Goal: Task Accomplishment & Management: Complete application form

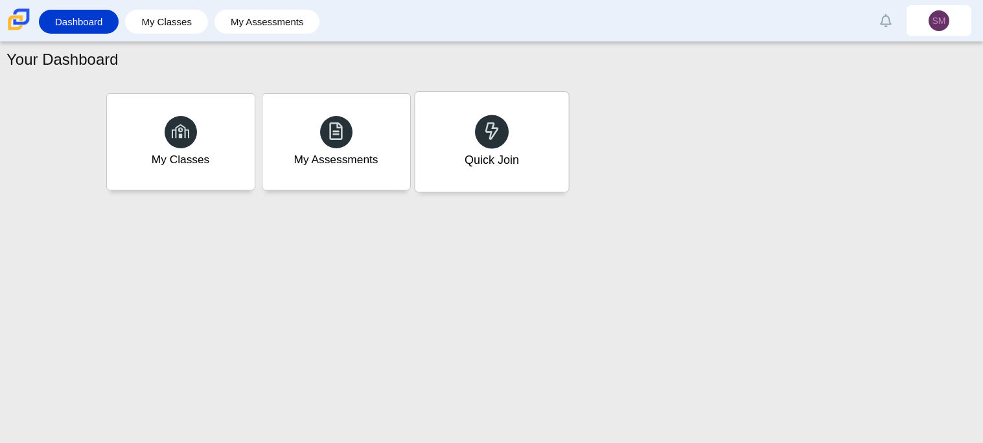
click at [487, 162] on div "Quick Join" at bounding box center [491, 160] width 54 height 17
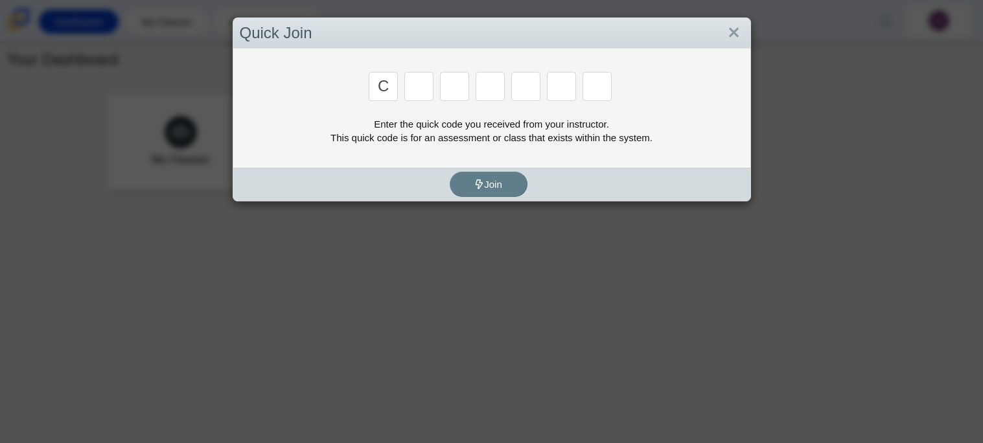
type input "c"
type input "x"
type input "d"
type input "c"
type input "s"
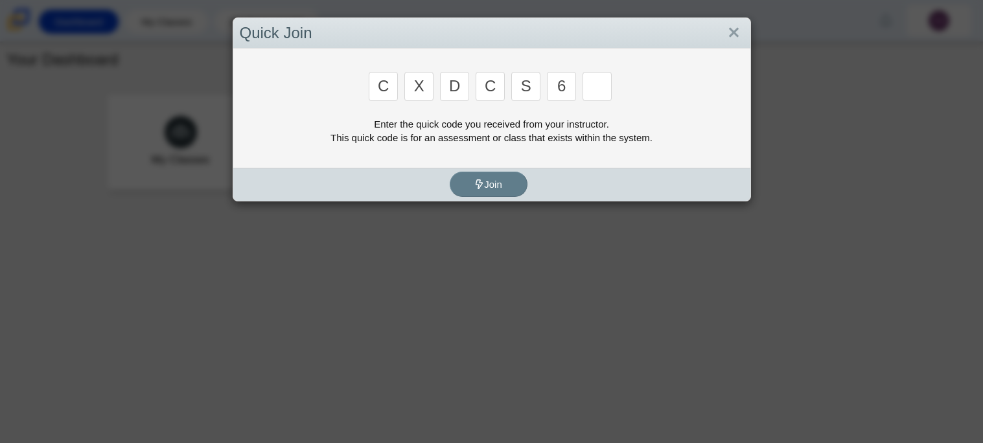
type input "6"
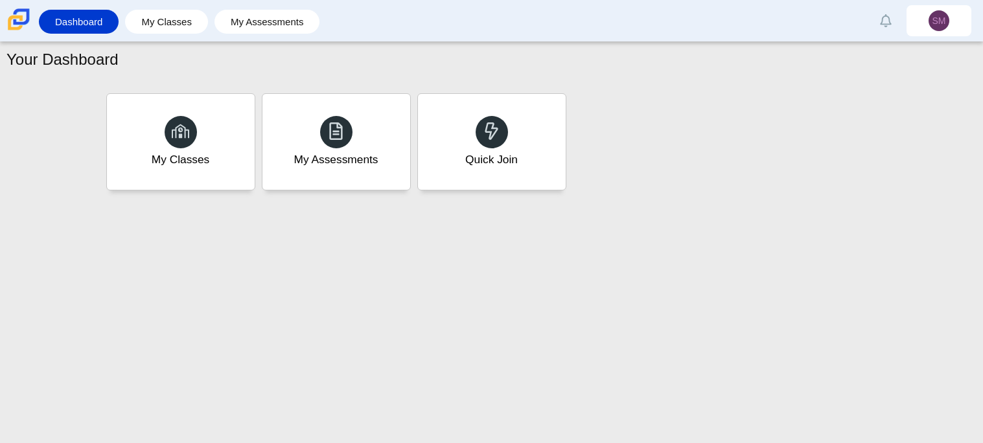
type input "s"
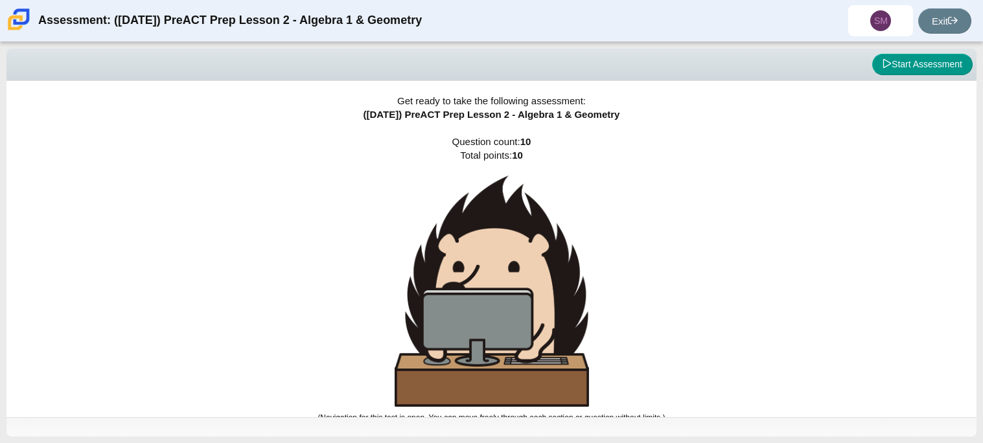
scroll to position [7, 0]
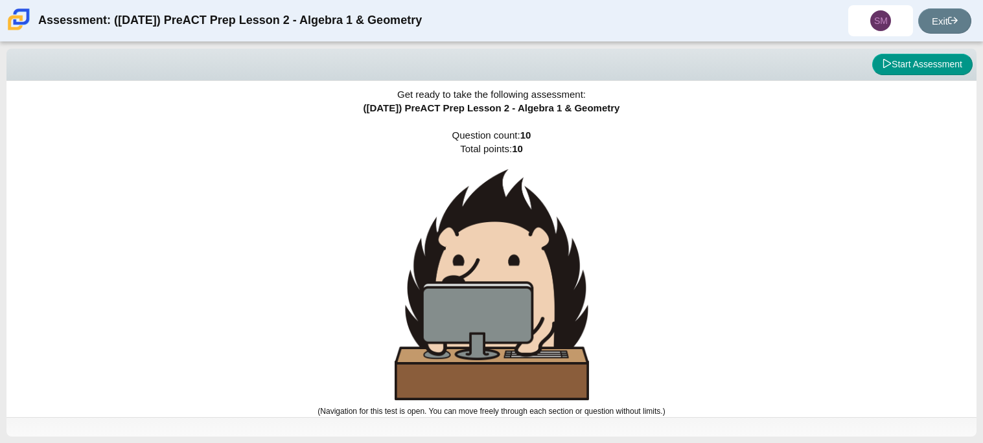
click at [907, 78] on div "Viewing Question 0 of 10 in Pacing Mode Start Assessment" at bounding box center [491, 65] width 970 height 32
click at [908, 69] on button "Start Assessment" at bounding box center [922, 65] width 100 height 22
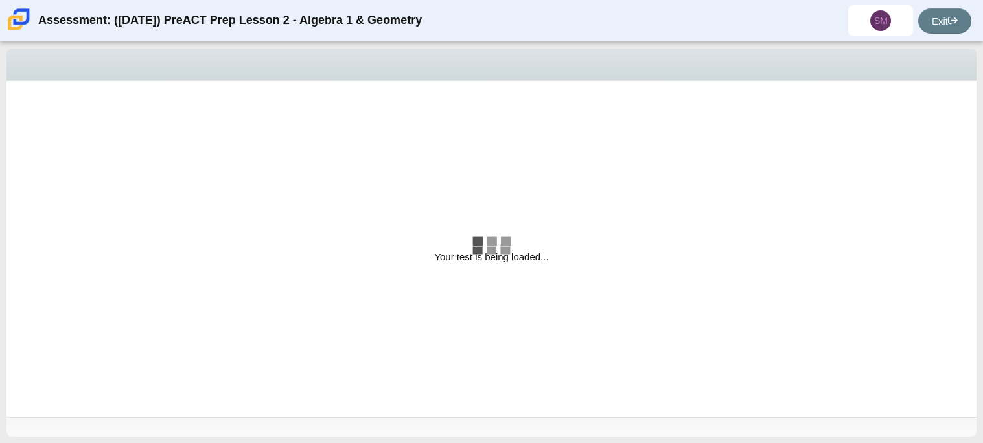
select select "bbf5d072-3e0b-44c4-9a12-6e7c9033f65b"
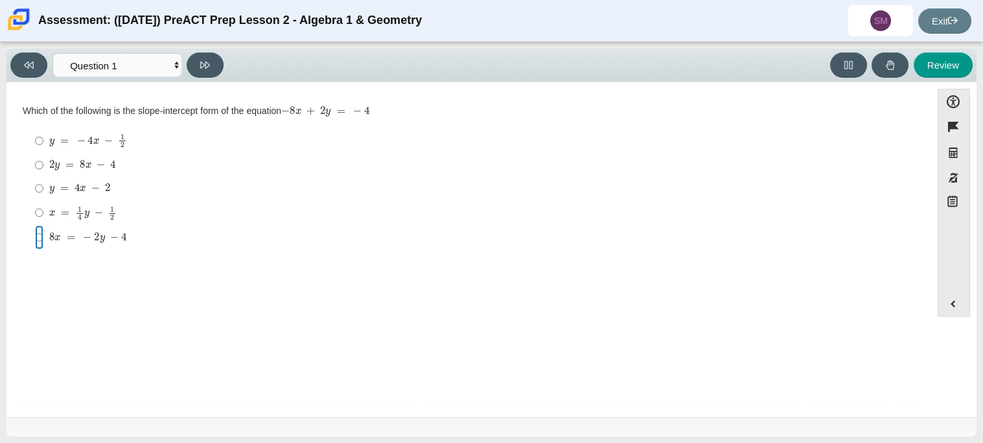
click at [39, 240] on input "8 x = − 2 y − 4 8 x = − 2 y − 4" at bounding box center [39, 237] width 8 height 23
radio input "true"
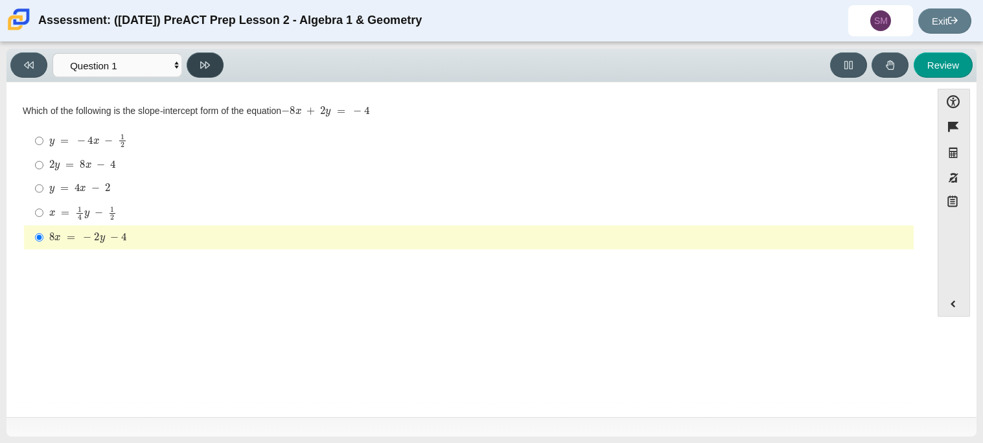
click at [189, 65] on button at bounding box center [205, 64] width 37 height 25
select select "ed62e223-81bd-4cbf-ab48-ab975844bd1f"
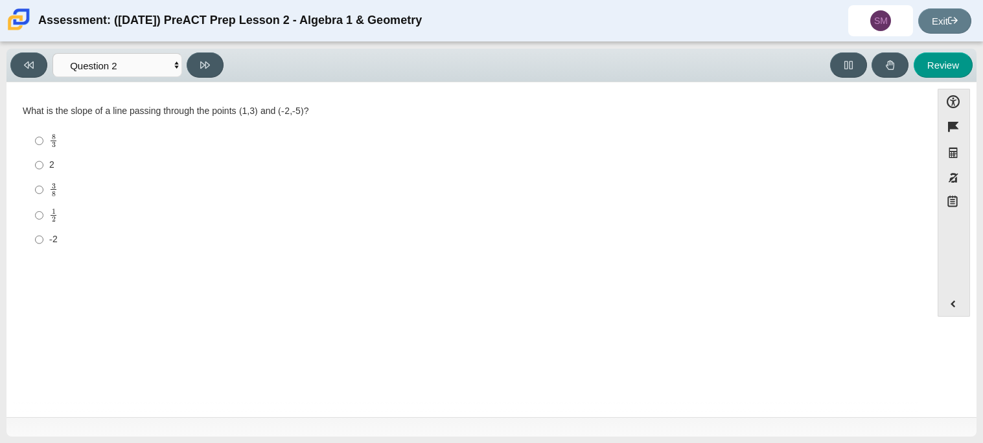
click at [30, 244] on label "-2 -2" at bounding box center [470, 239] width 888 height 23
click at [35, 244] on input "-2 -2" at bounding box center [39, 239] width 8 height 23
radio input "true"
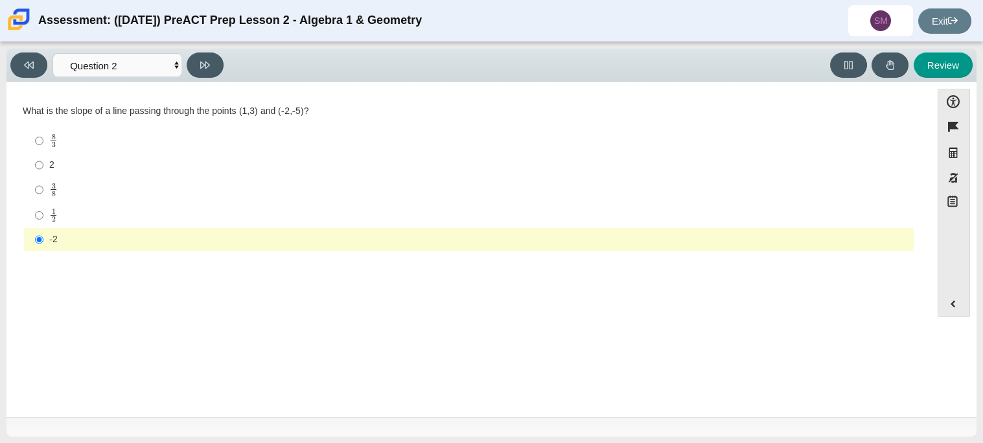
click at [187, 73] on div "Viewing Question 2 of 10 in Pacing Mode Questions Question 1 Question 2 Questio…" at bounding box center [119, 64] width 218 height 25
click at [191, 65] on button at bounding box center [205, 64] width 37 height 25
select select "97f4f5fa-a52e-4fed-af51-565bfcdf47cb"
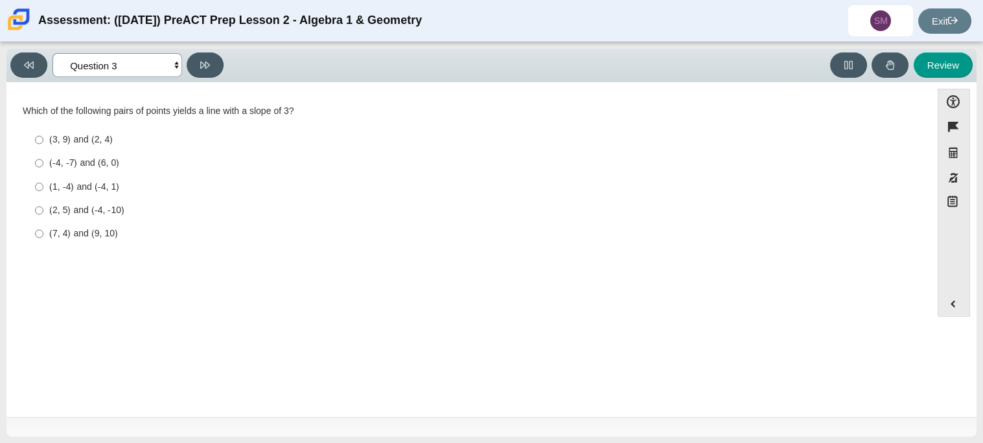
click at [119, 75] on select "Questions Question 1 Question 2 Question 3 Question 4 Question 5 Question 6 Que…" at bounding box center [117, 65] width 130 height 24
click at [250, 153] on label "(-4, -7) and (6, 0) (-4, -7) and (6, 0)" at bounding box center [470, 163] width 888 height 23
click at [43, 153] on input "(-4, -7) and (6, 0) (-4, -7) and (6, 0)" at bounding box center [39, 163] width 8 height 23
radio input "true"
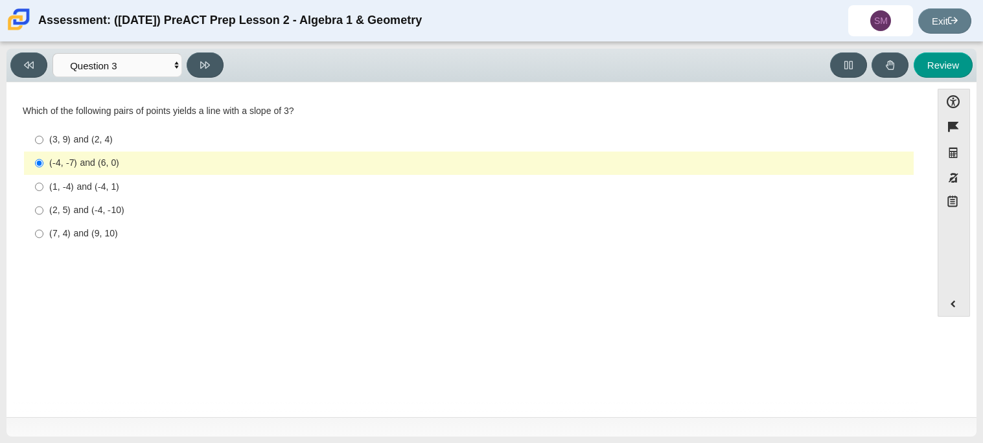
click at [146, 139] on div "(3, 9) and (2, 4)" at bounding box center [478, 140] width 859 height 13
click at [43, 139] on input "(3, 9) and (2, 4) (3, 9) and (2, 4)" at bounding box center [39, 139] width 8 height 23
radio input "true"
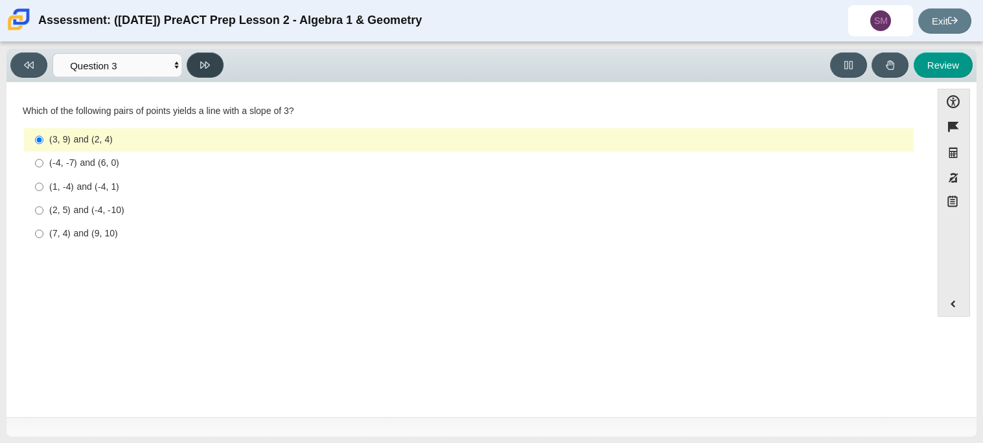
click at [196, 62] on button at bounding box center [205, 64] width 37 height 25
select select "89427bb7-e313-4f00-988f-8b8255897029"
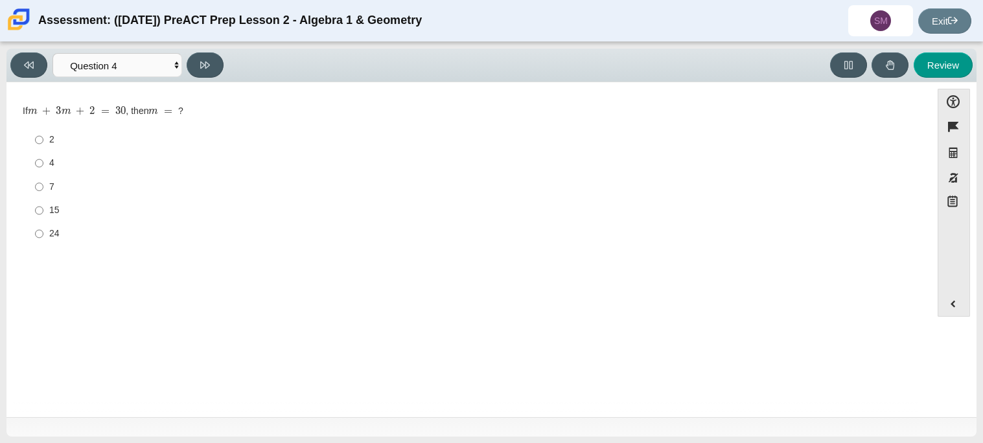
click at [54, 185] on div "7" at bounding box center [478, 187] width 859 height 13
click at [43, 185] on input "7 7" at bounding box center [39, 186] width 8 height 23
radio input "true"
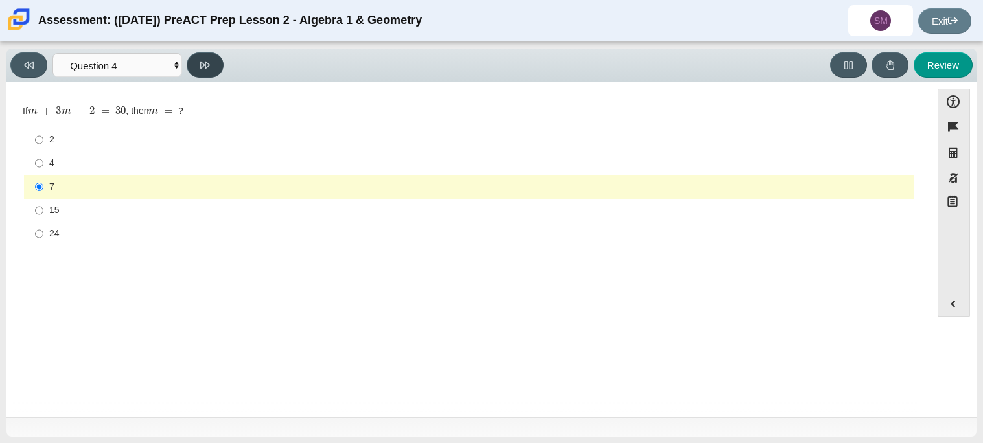
click at [196, 73] on button at bounding box center [205, 64] width 37 height 25
select select "489dcffd-4e6a-49cf-a9d6-ad1d4a911a4e"
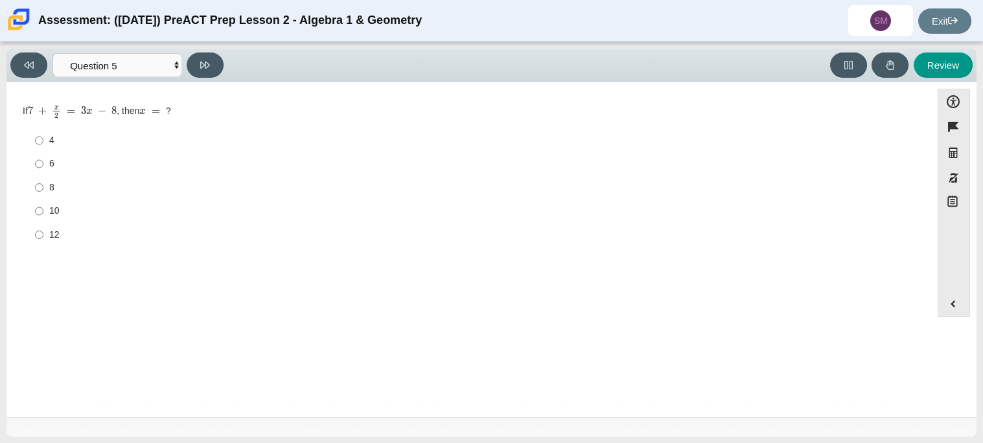
click at [49, 156] on label "6 6" at bounding box center [470, 163] width 888 height 23
click at [43, 156] on input "6 6" at bounding box center [39, 163] width 8 height 23
radio input "true"
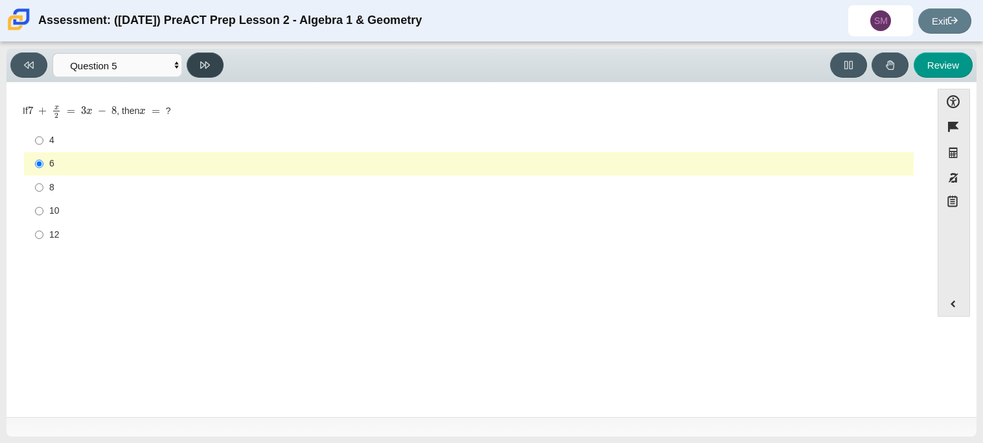
click at [189, 64] on button at bounding box center [205, 64] width 37 height 25
select select "210571de-36a6-4d8e-a361-ceff8ef801dc"
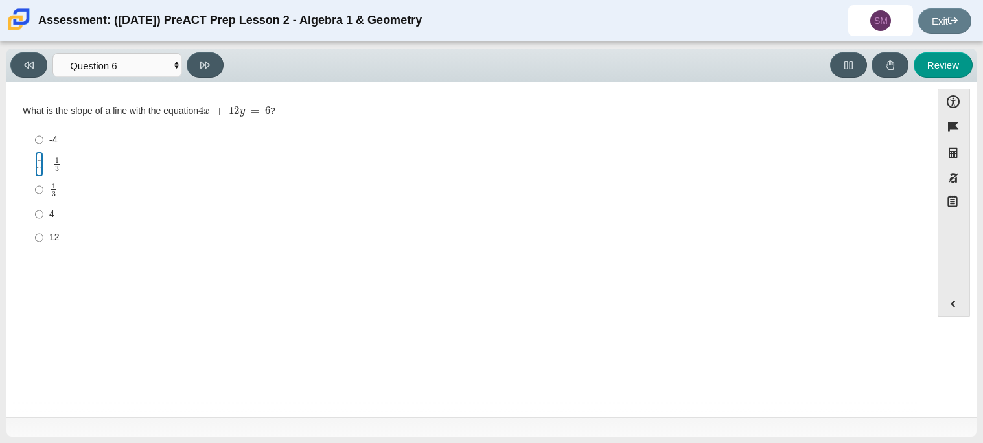
click at [38, 168] on input "- 1 3 -1 third" at bounding box center [39, 164] width 8 height 25
radio input "true"
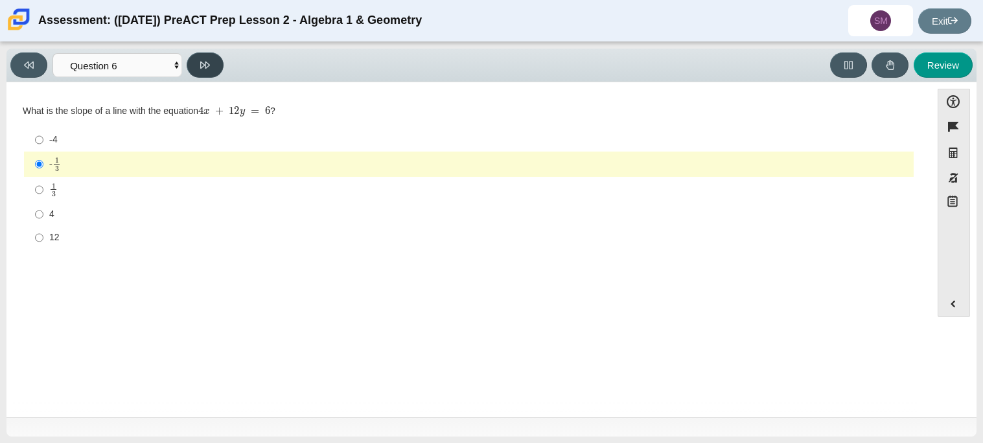
click at [215, 64] on button at bounding box center [205, 64] width 37 height 25
select select "ec95ace6-bebc-42b8-9428-40567494d4da"
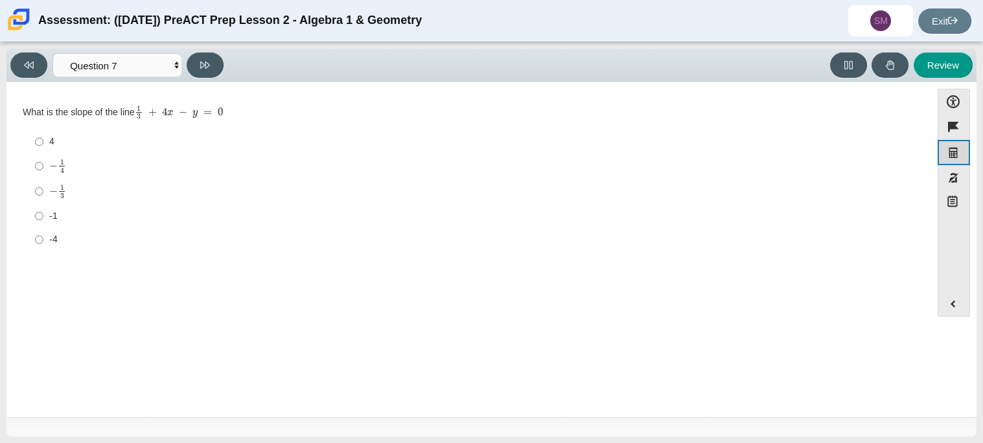
click at [955, 150] on button "Graphing calculator" at bounding box center [954, 152] width 32 height 25
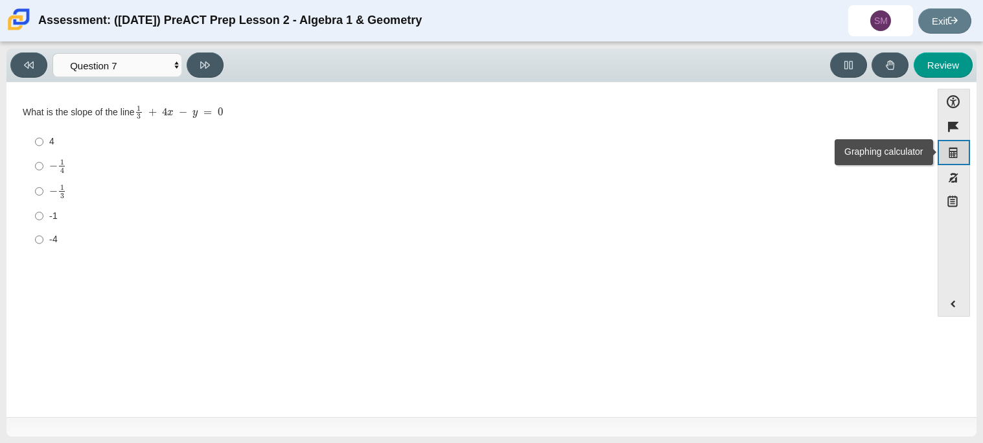
click at [955, 150] on button "Graphing calculator" at bounding box center [954, 152] width 32 height 25
click at [694, 227] on label "-1 -1" at bounding box center [470, 215] width 888 height 23
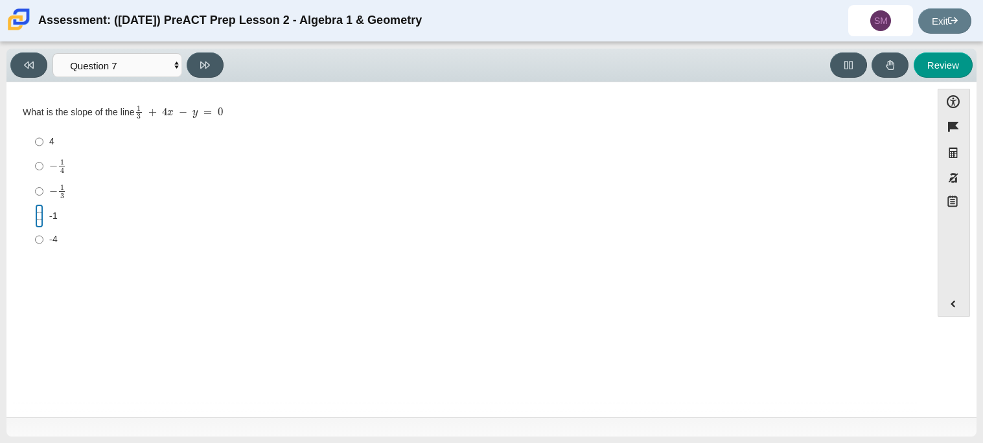
click at [43, 227] on input "-1 -1" at bounding box center [39, 215] width 8 height 23
radio input "true"
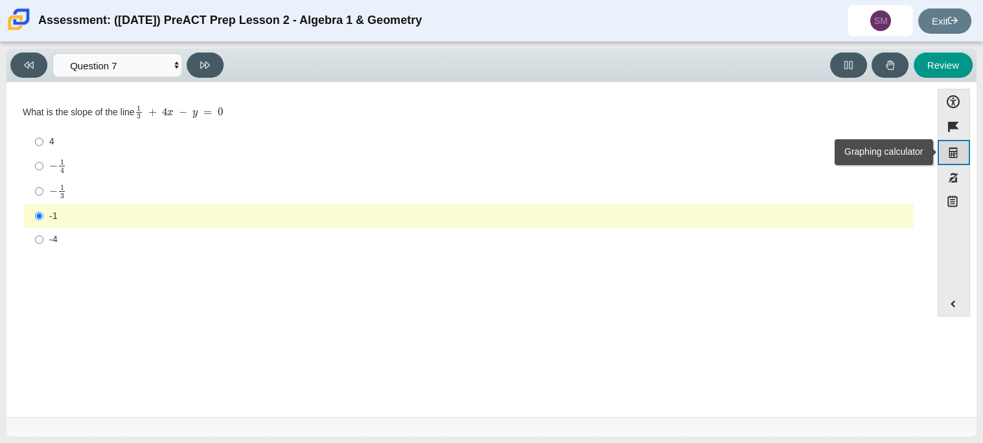
click at [953, 155] on button "Graphing calculator" at bounding box center [954, 152] width 32 height 25
click at [638, 66] on div "Review" at bounding box center [601, 64] width 745 height 25
click at [29, 182] on label "− 1 3 negative 1 third" at bounding box center [470, 191] width 888 height 25
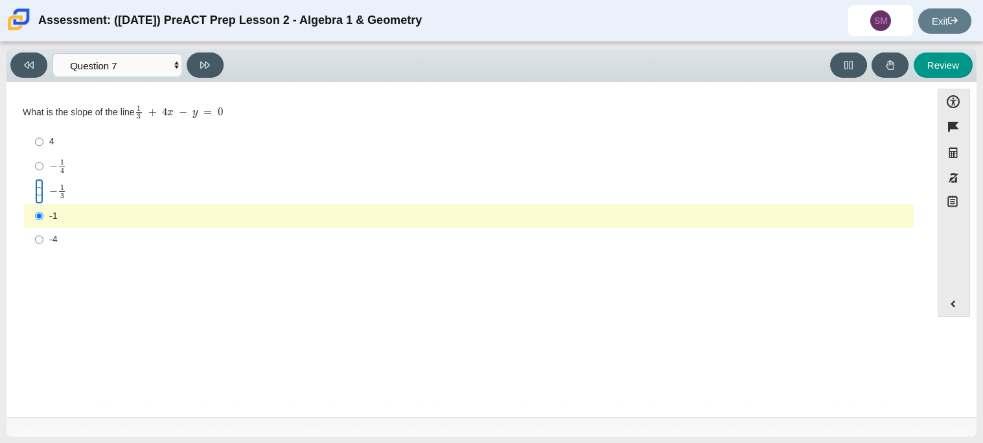
click at [35, 182] on input "− 1 3 negative 1 third" at bounding box center [39, 191] width 8 height 25
radio input "true"
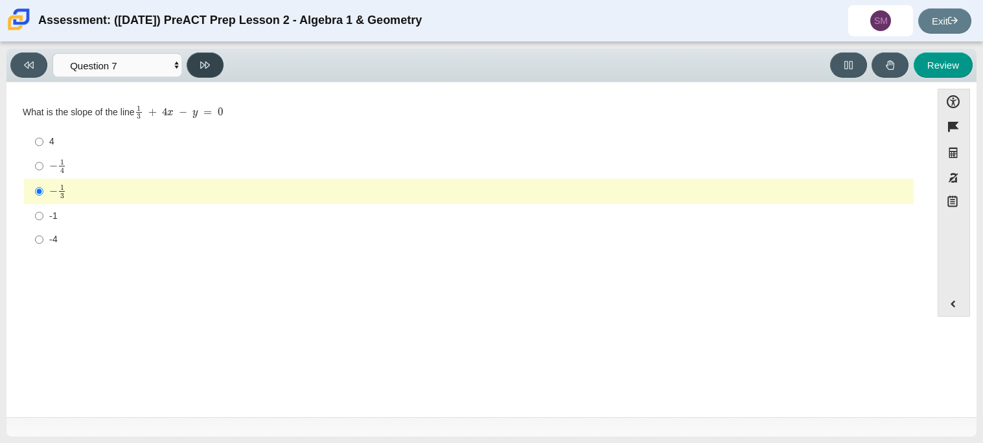
click at [205, 75] on button at bounding box center [205, 64] width 37 height 25
select select "ce81fe10-bf29-4b5e-8bd7-4f47f2fed4d8"
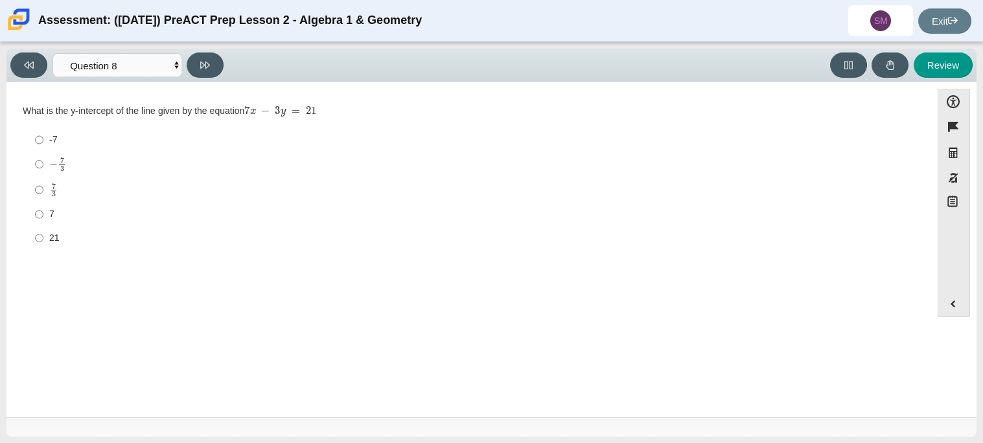
click at [53, 202] on label "7 3 7 thirds" at bounding box center [470, 189] width 888 height 25
click at [43, 202] on input "7 3 7 thirds" at bounding box center [39, 189] width 8 height 25
radio input "true"
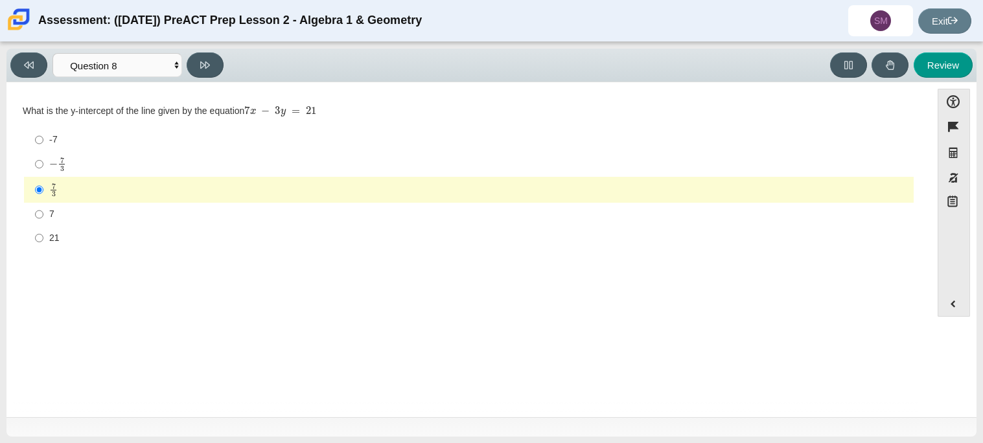
click at [213, 80] on div "Viewing Question 8 of 10 in Pacing Mode Questions Question 1 Question 2 Questio…" at bounding box center [491, 66] width 970 height 34
click at [196, 72] on button at bounding box center [205, 64] width 37 height 25
select select "14773eaf-2ca1-47ae-afe7-a624a56f34b3"
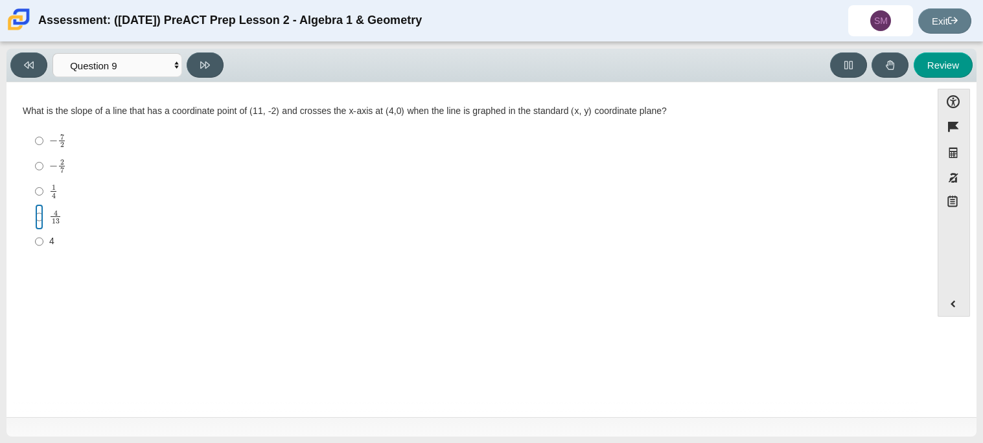
click at [40, 216] on input "4 13 4 over 13" at bounding box center [39, 216] width 8 height 25
radio input "true"
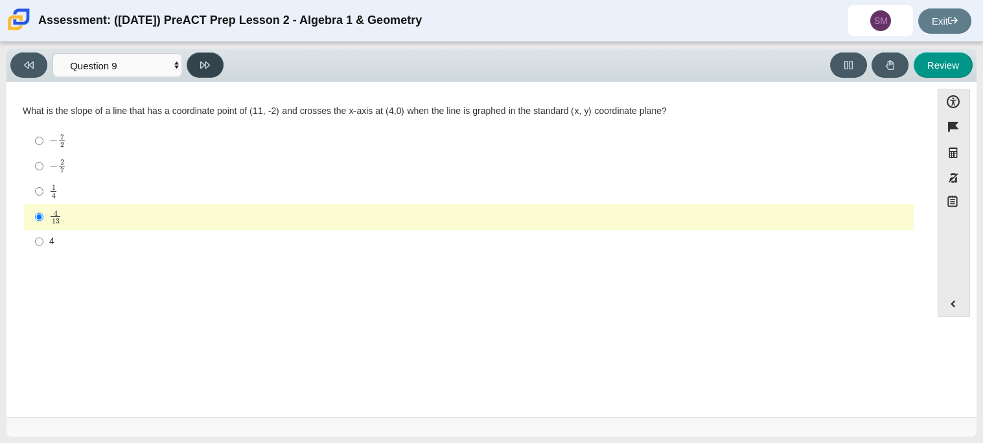
click at [206, 69] on icon at bounding box center [205, 65] width 10 height 10
select select "96b71634-eacb-4f7e-8aef-411727d9bcba"
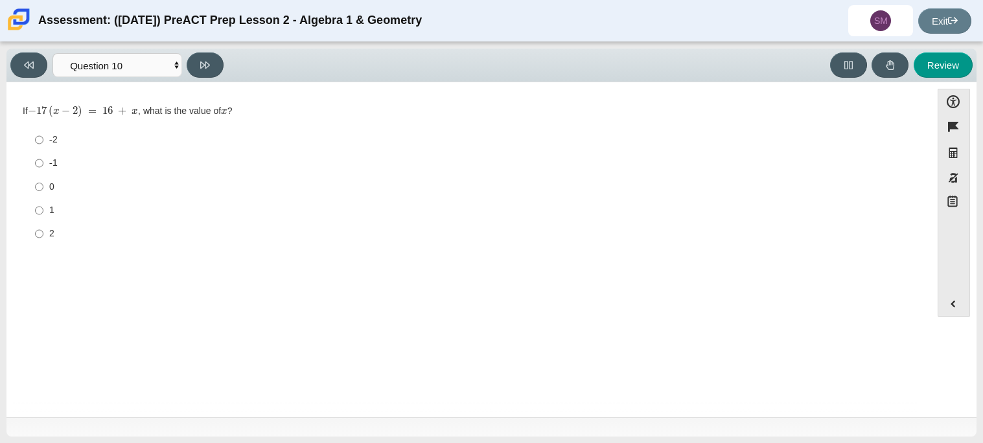
click at [47, 183] on label "0 0" at bounding box center [470, 186] width 888 height 23
click at [43, 183] on input "0 0" at bounding box center [39, 186] width 8 height 23
radio input "true"
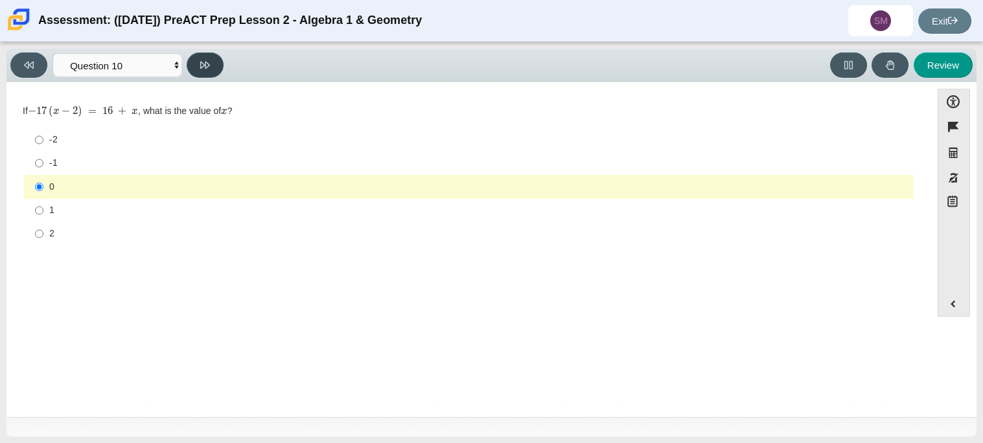
click at [199, 71] on button at bounding box center [205, 64] width 37 height 25
select select "review"
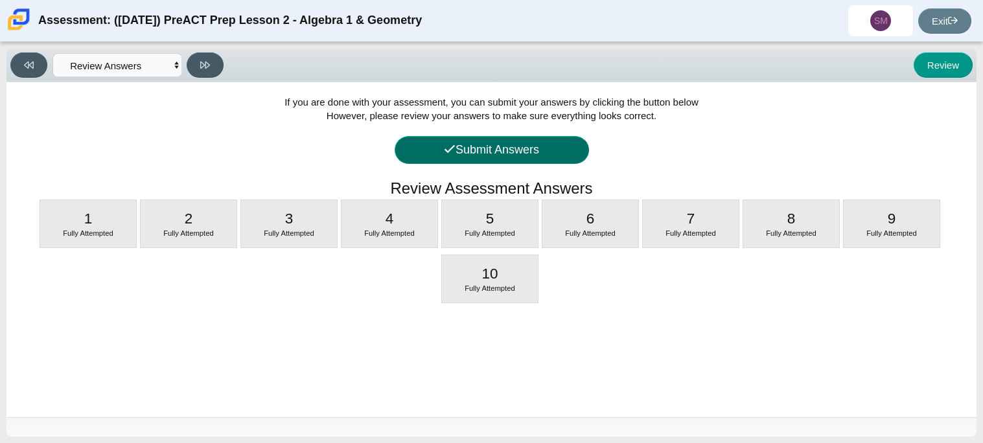
click at [417, 150] on button "Submit Answers" at bounding box center [492, 150] width 194 height 28
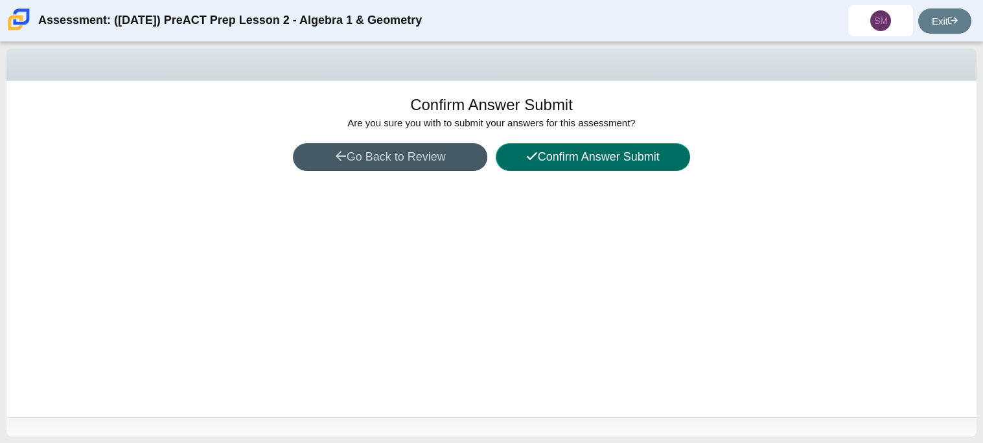
click at [560, 151] on button "Confirm Answer Submit" at bounding box center [593, 157] width 194 height 28
